Goal: Information Seeking & Learning: Learn about a topic

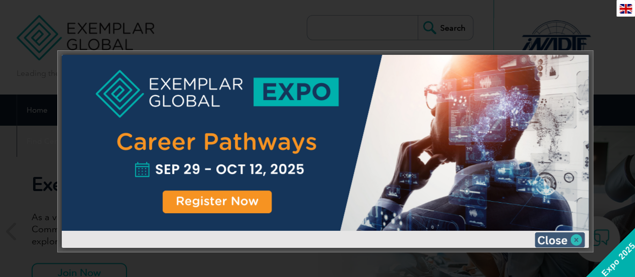
click at [560, 235] on img at bounding box center [559, 239] width 50 height 15
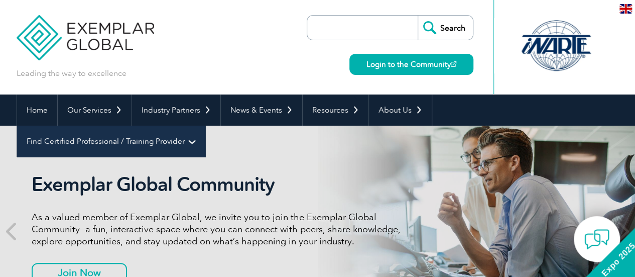
click at [205, 125] on link "Find Certified Professional / Training Provider" at bounding box center [111, 140] width 188 height 31
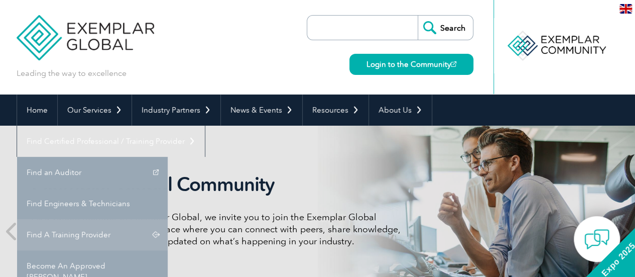
click at [168, 219] on link "Find A Training Provider" at bounding box center [92, 234] width 151 height 31
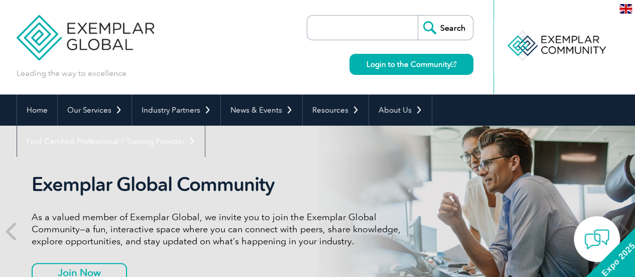
scroll to position [84, 0]
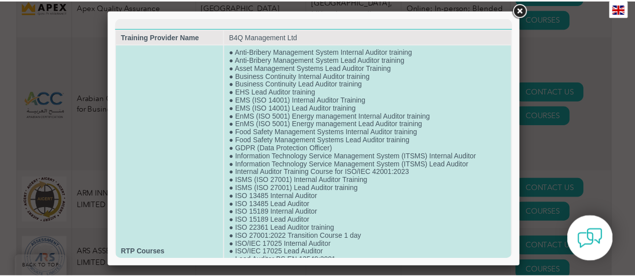
scroll to position [1434, 0]
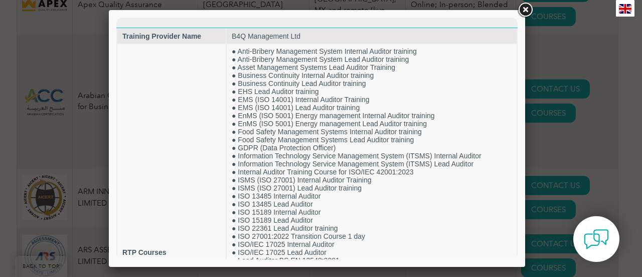
click at [530, 7] on link at bounding box center [525, 10] width 18 height 18
